Goal: Task Accomplishment & Management: Manage account settings

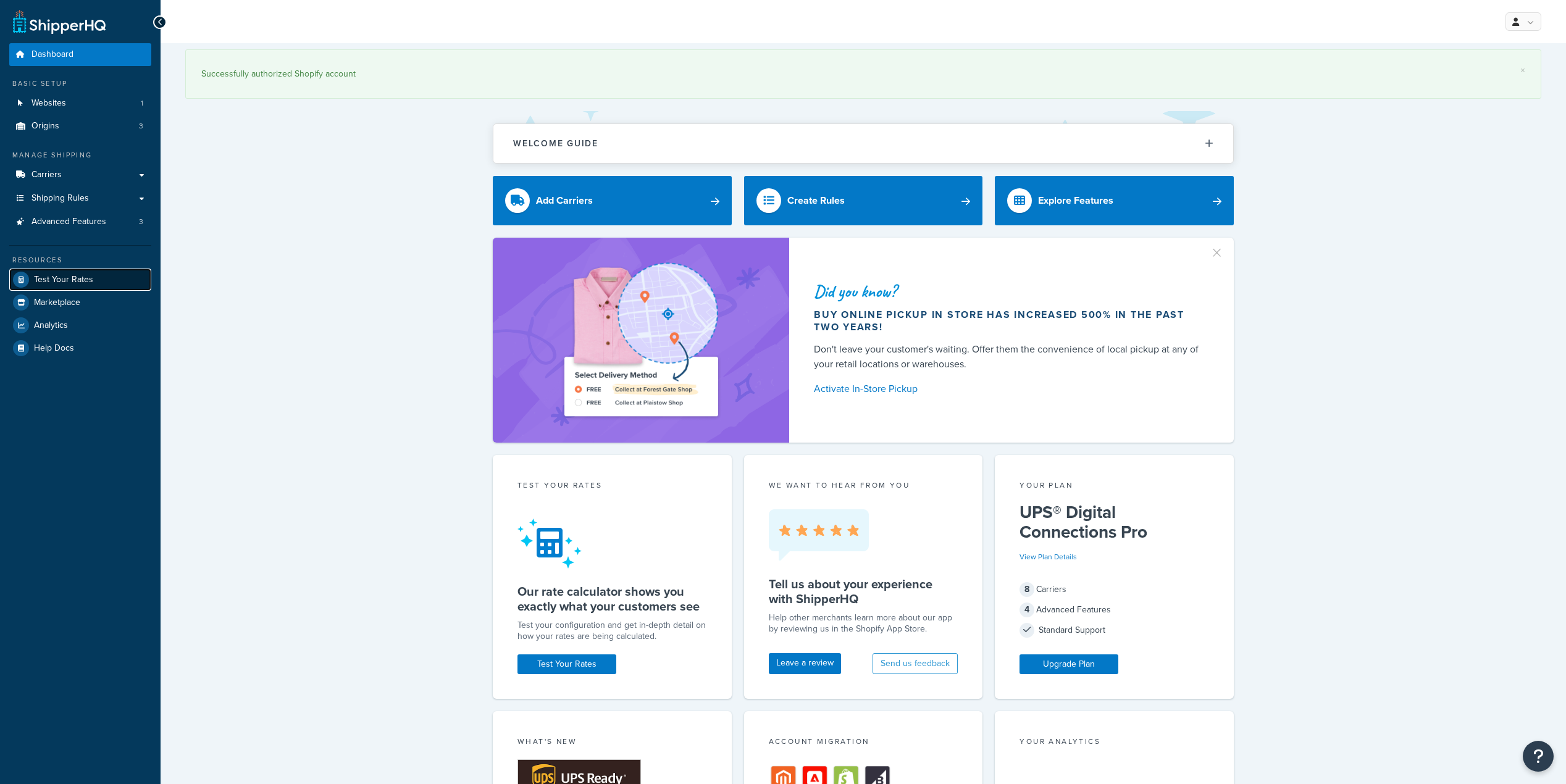
click at [82, 276] on span "Test Your Rates" at bounding box center [63, 280] width 59 height 11
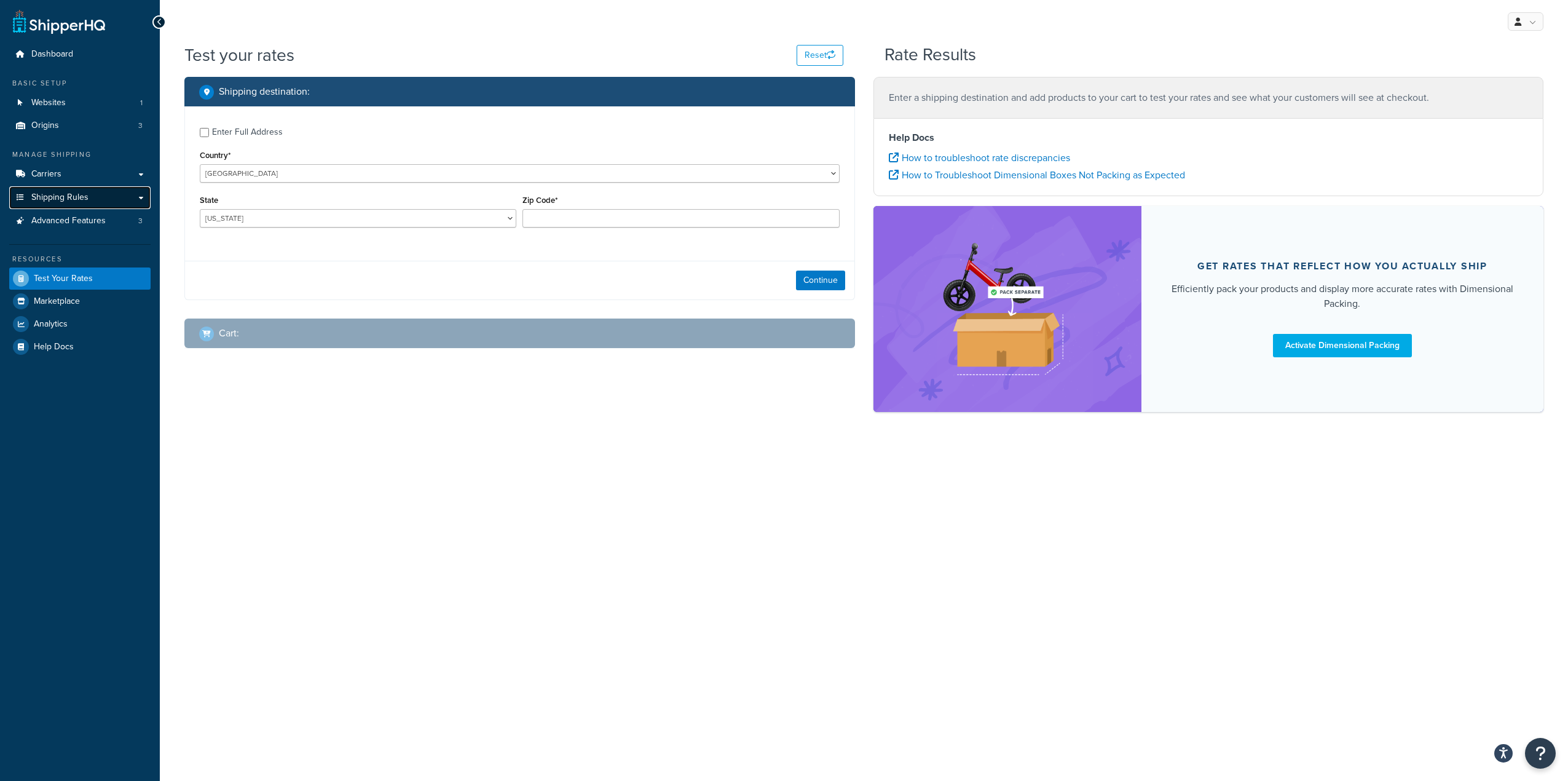
click at [78, 194] on span "Shipping Rules" at bounding box center [60, 197] width 57 height 10
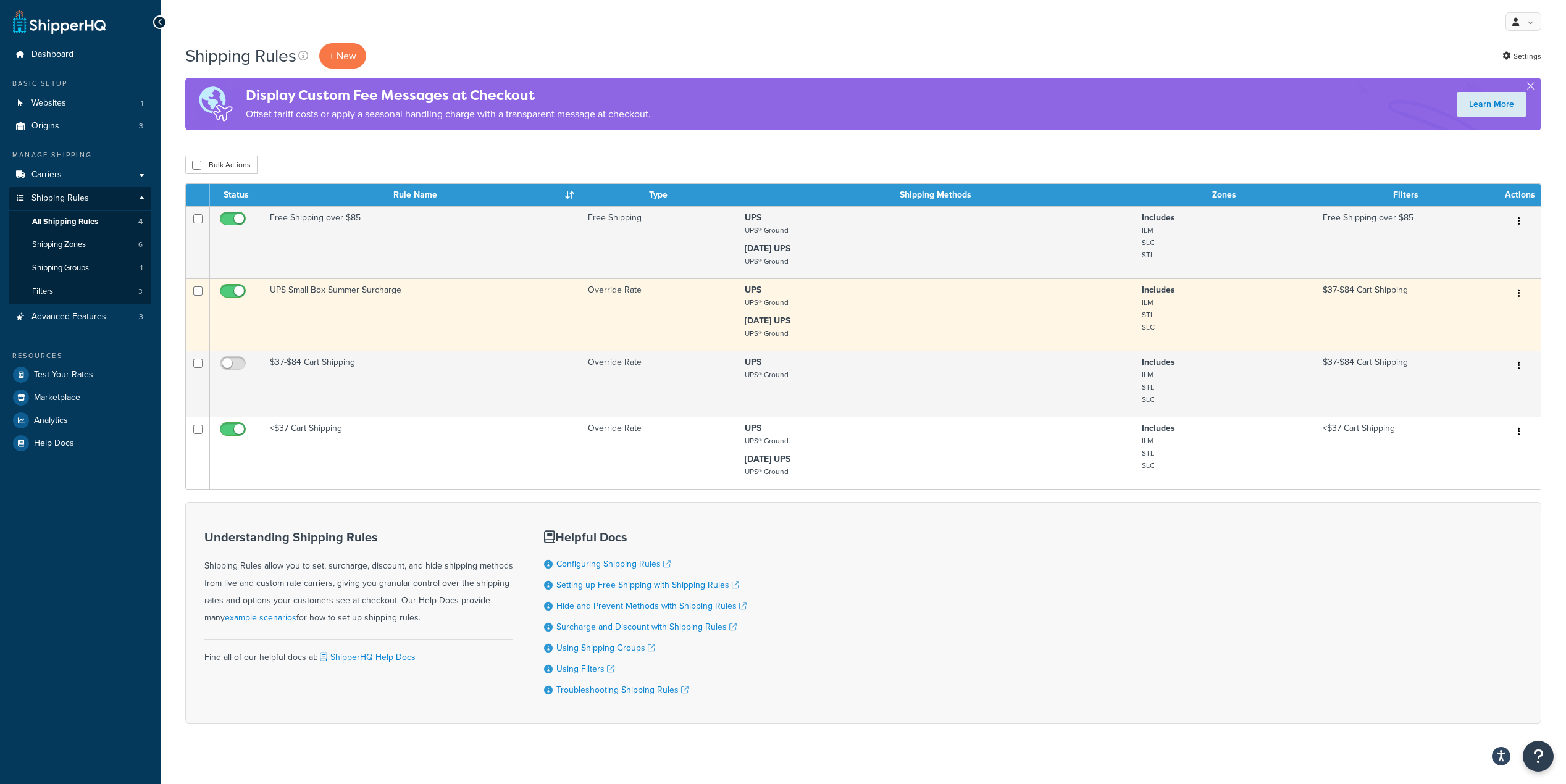
click at [422, 310] on td "UPS Small Box Summer Surcharge" at bounding box center [421, 314] width 318 height 72
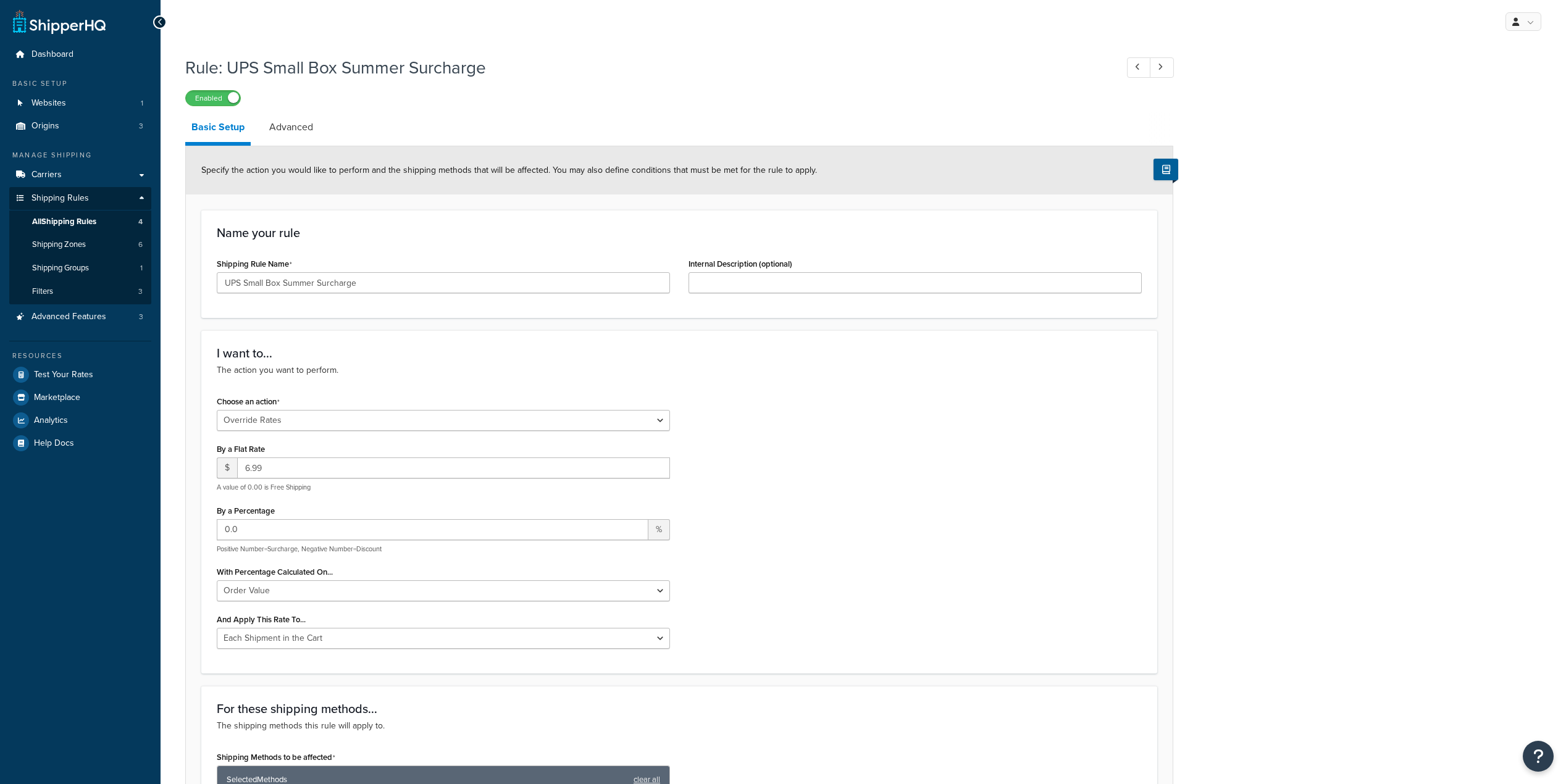
select select "OVERRIDE"
click at [330, 457] on input "6.99" at bounding box center [453, 468] width 433 height 21
click at [330, 459] on input "6.99" at bounding box center [453, 468] width 433 height 21
click at [366, 475] on input "6.99" at bounding box center [453, 468] width 433 height 21
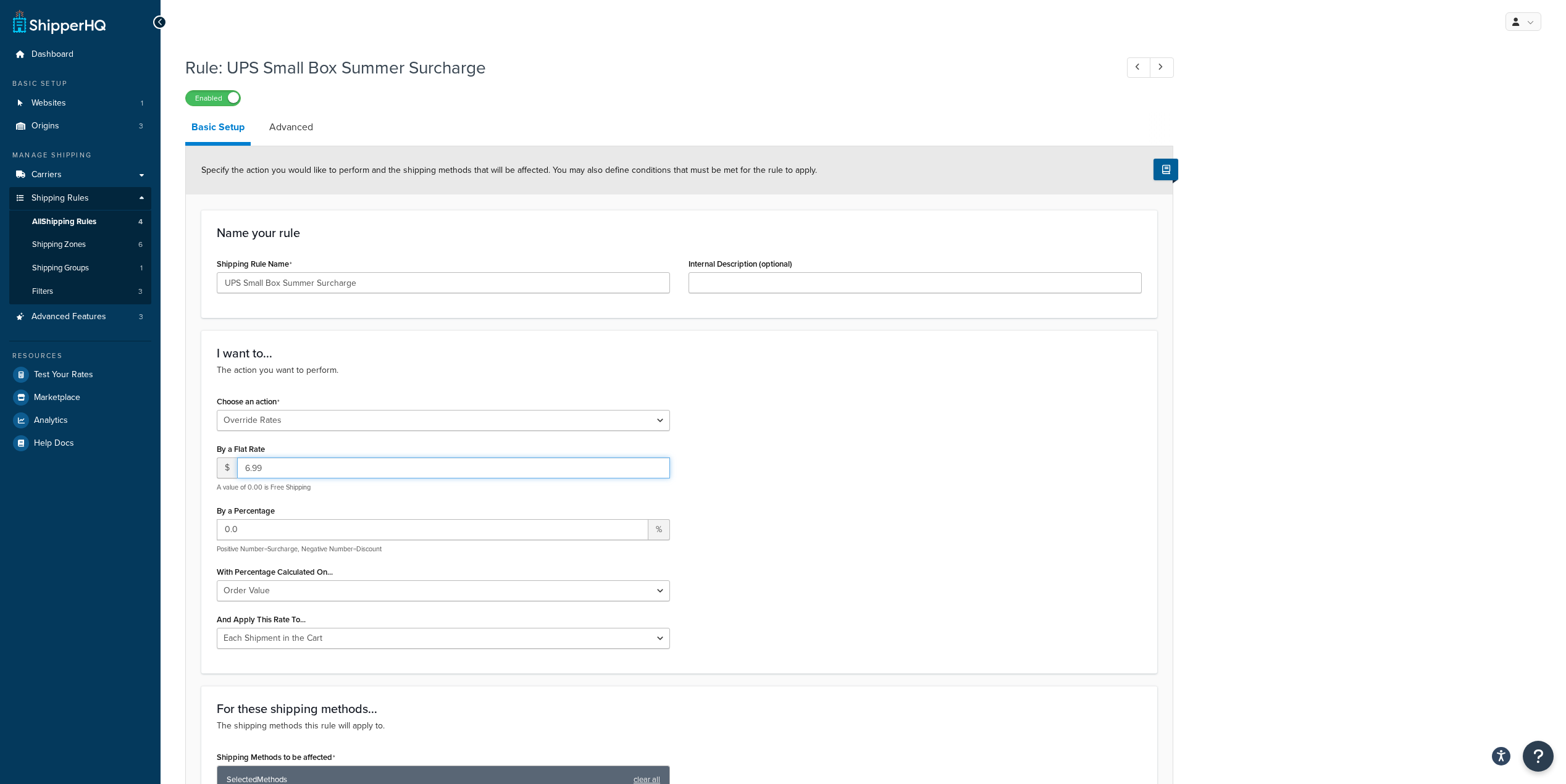
click at [366, 475] on input "6.99" at bounding box center [453, 468] width 433 height 21
type input "4.99"
click at [940, 444] on div "Choose an action Choose an action Override Rates Surcharge or discount rates Hi…" at bounding box center [679, 525] width 944 height 265
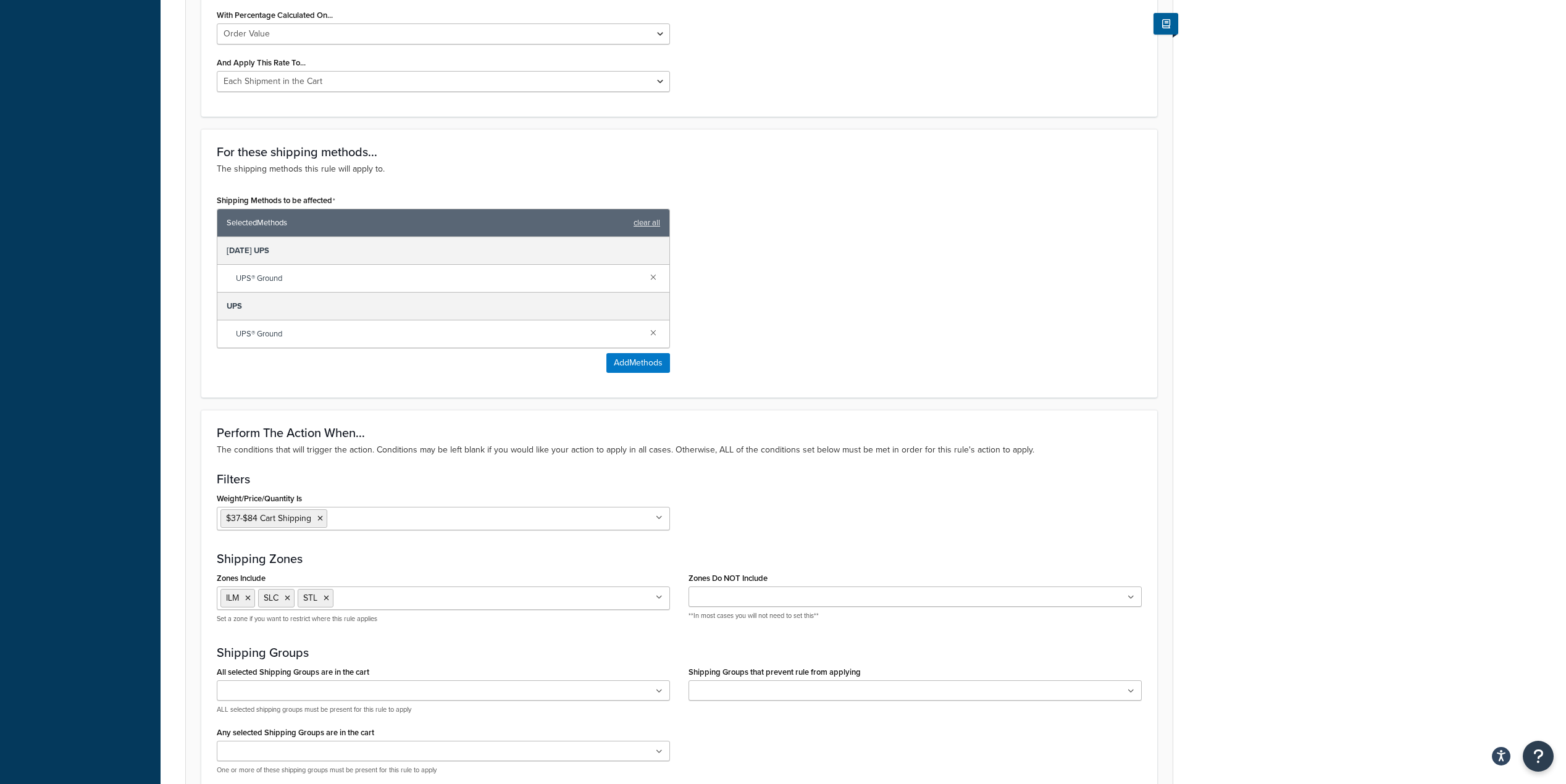
scroll to position [698, 0]
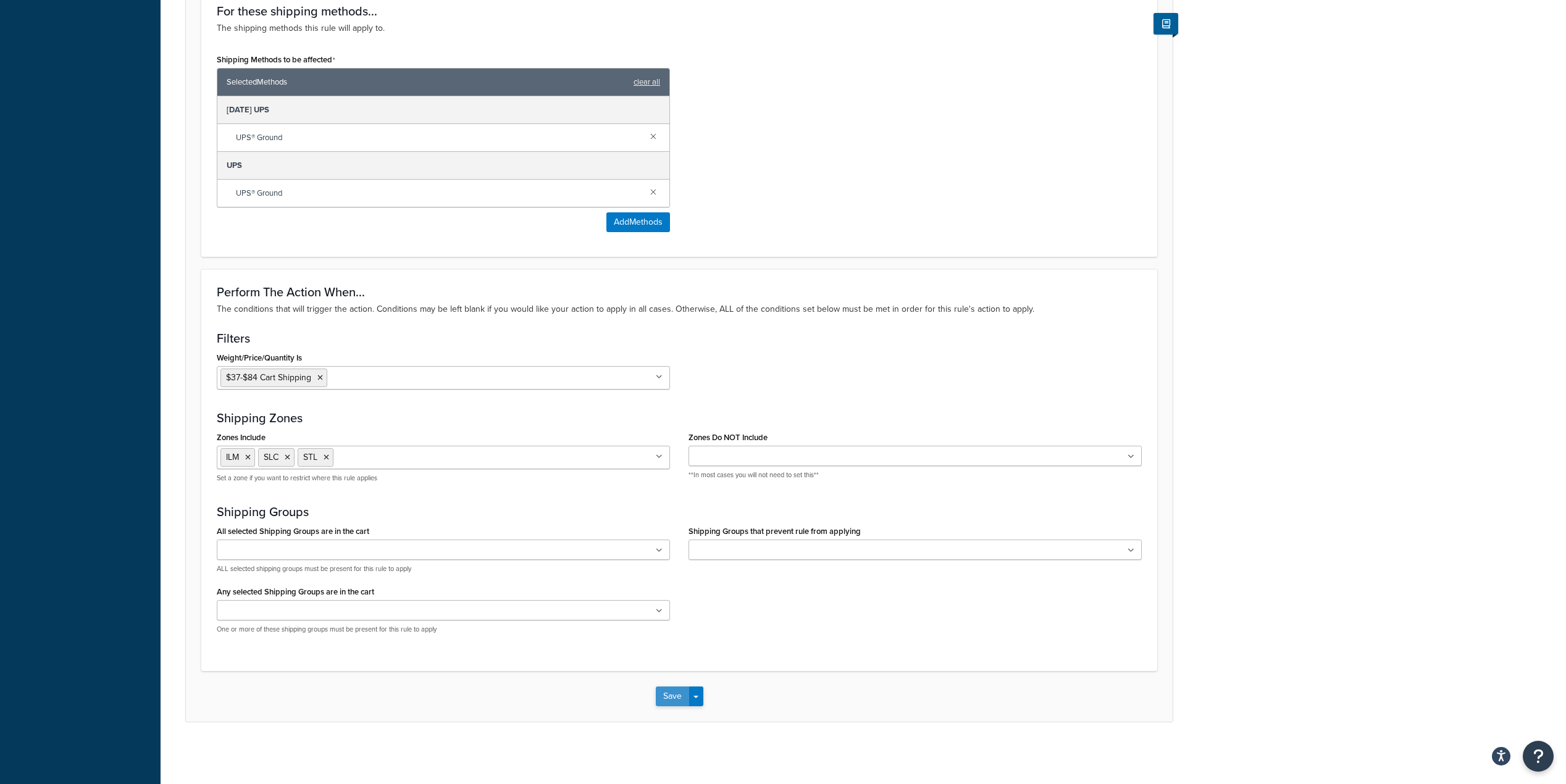
click at [661, 699] on button "Save" at bounding box center [673, 696] width 34 height 20
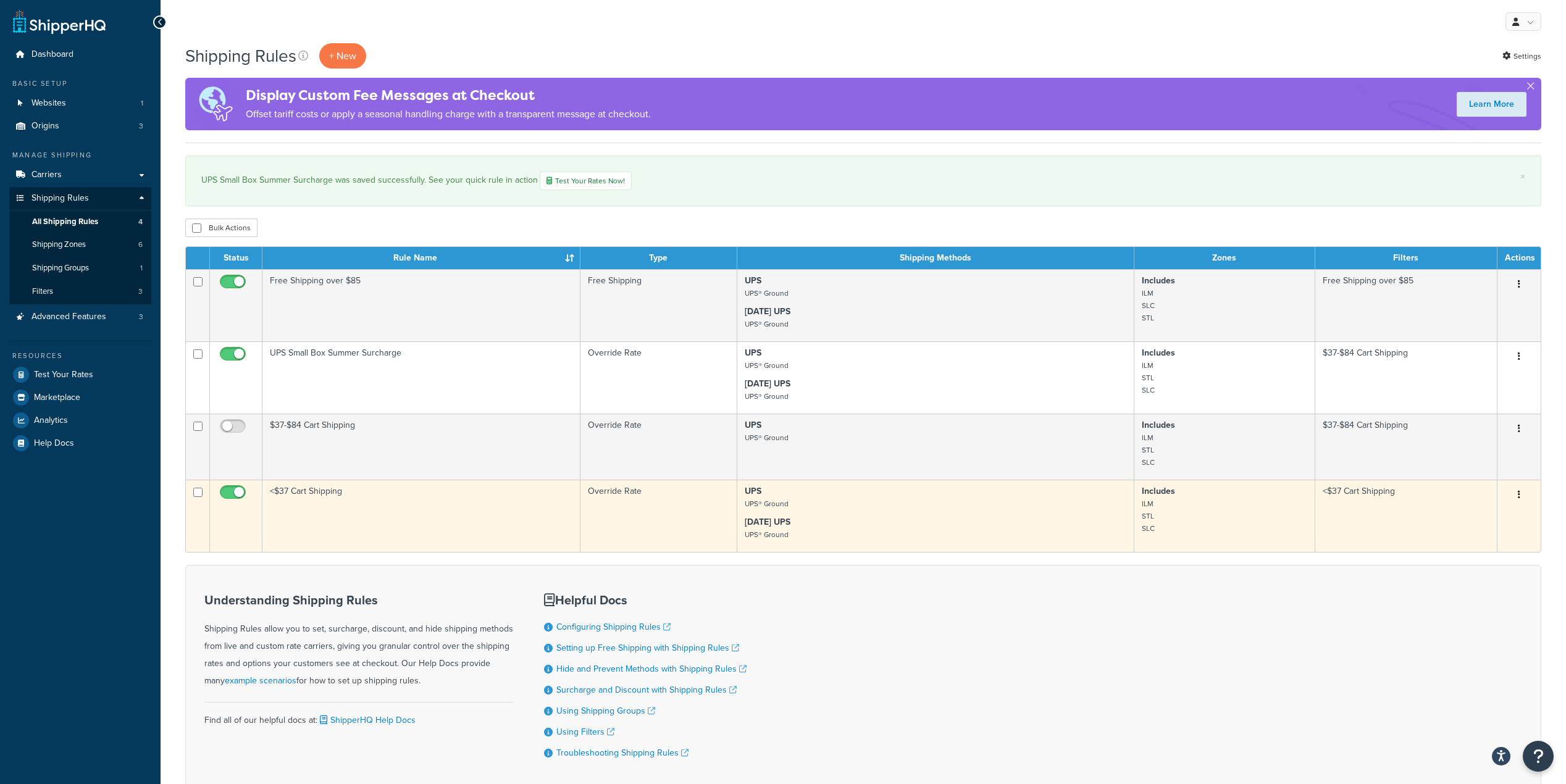
click at [436, 501] on td "<$37 Cart Shipping" at bounding box center [421, 515] width 318 height 72
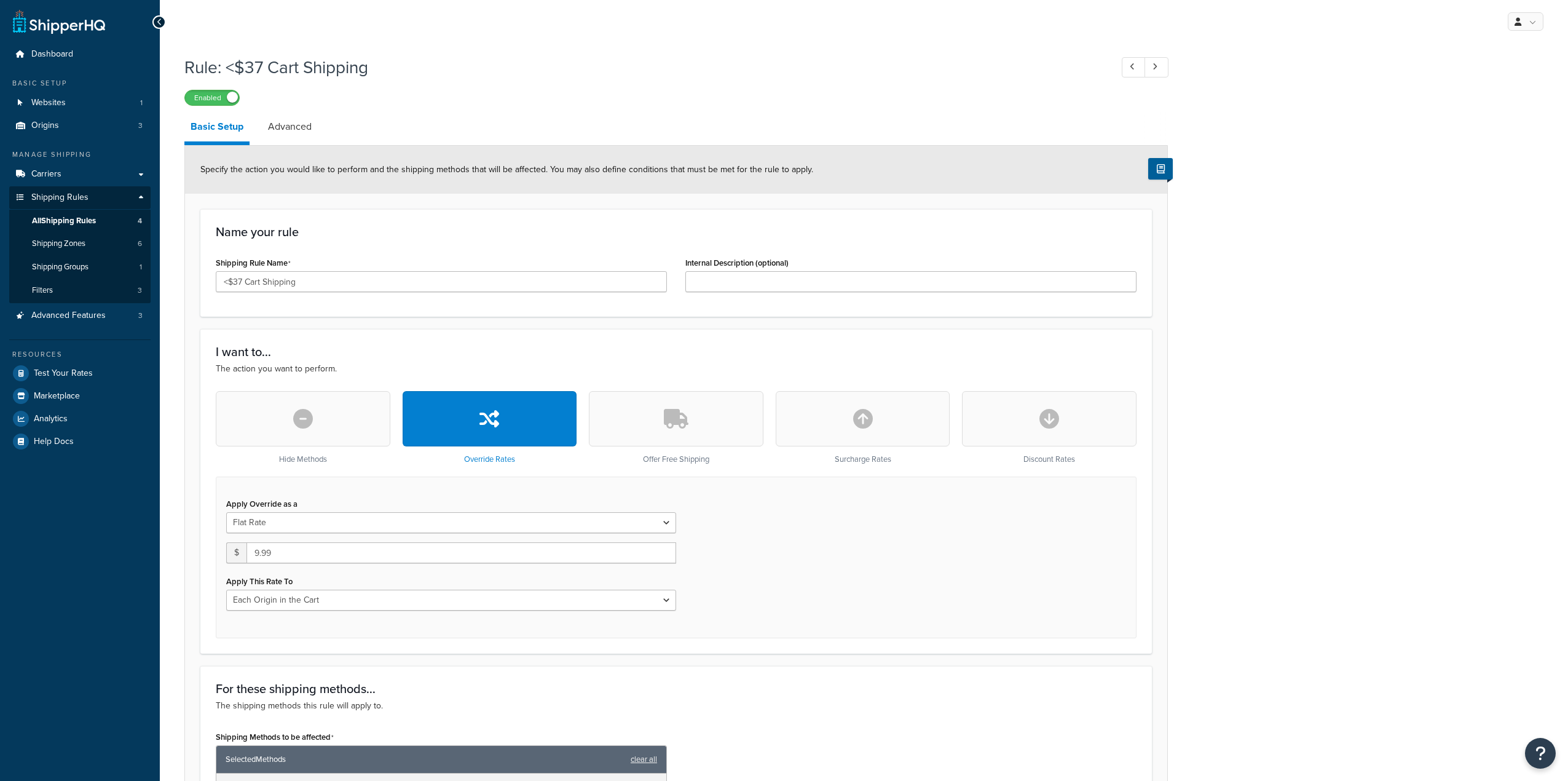
select select "LOCATION"
